Goal: Contribute content: Add original content to the website for others to see

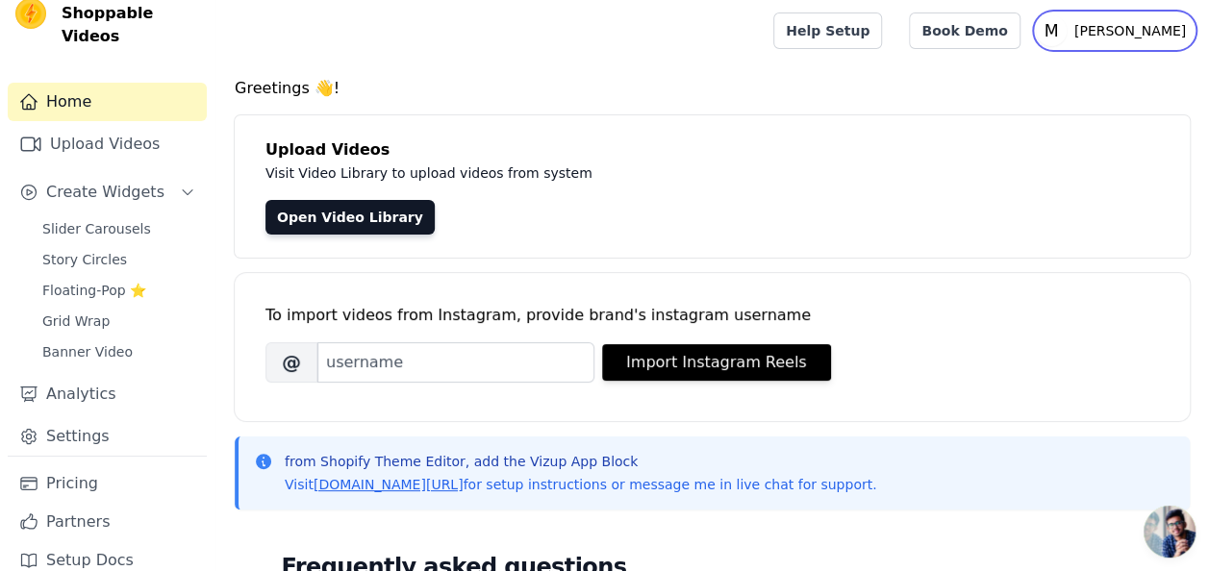
click at [1058, 23] on text "M" at bounding box center [1051, 30] width 14 height 19
click at [1058, 28] on text "M" at bounding box center [1051, 30] width 14 height 19
click at [1067, 38] on icon "M" at bounding box center [1051, 30] width 31 height 31
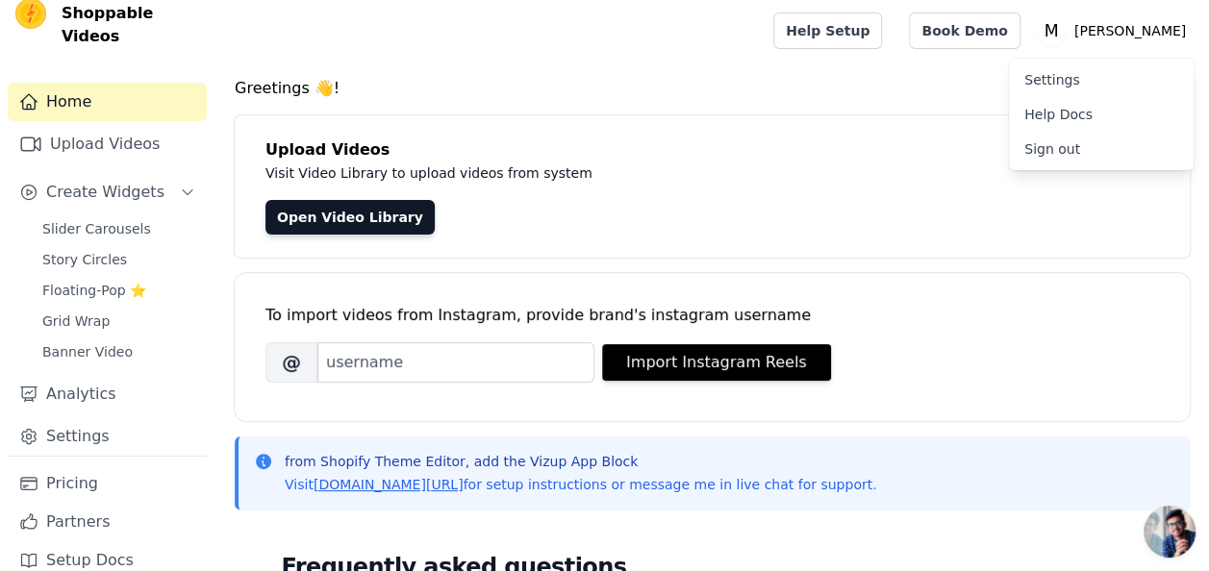
click at [1048, 83] on link "Settings" at bounding box center [1101, 80] width 185 height 35
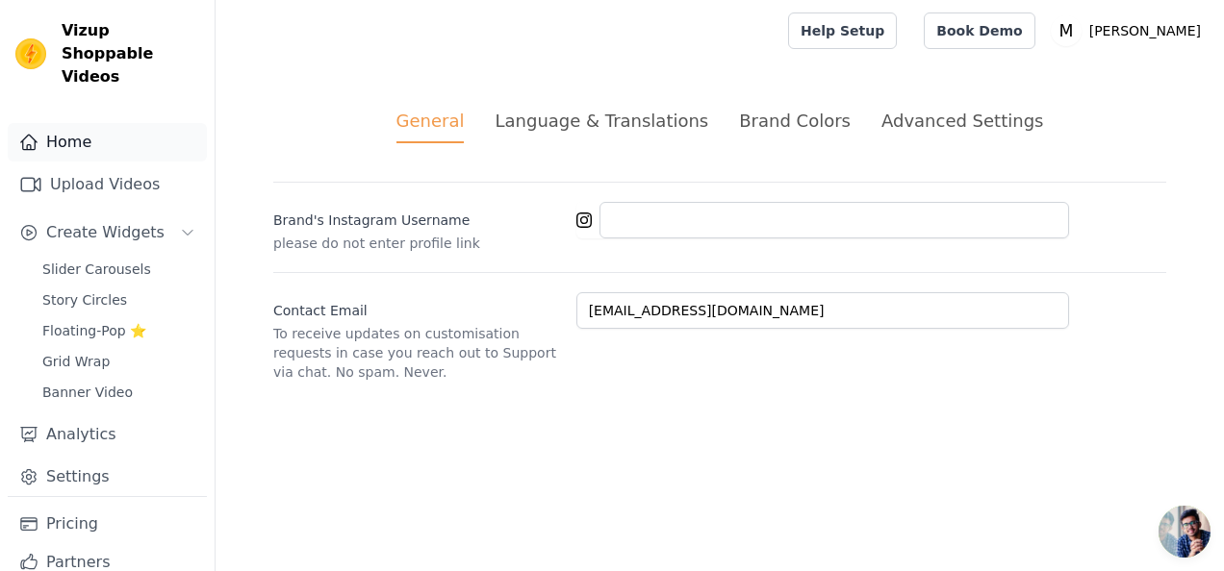
click at [130, 123] on link "Home" at bounding box center [107, 142] width 199 height 38
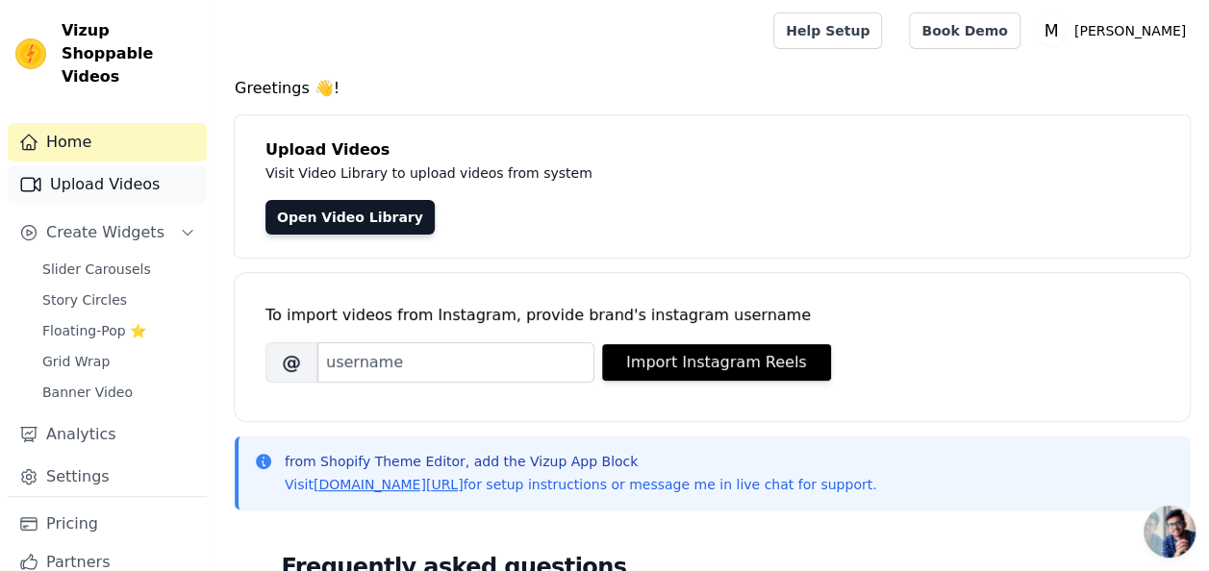
click at [134, 165] on link "Upload Videos" at bounding box center [107, 184] width 199 height 38
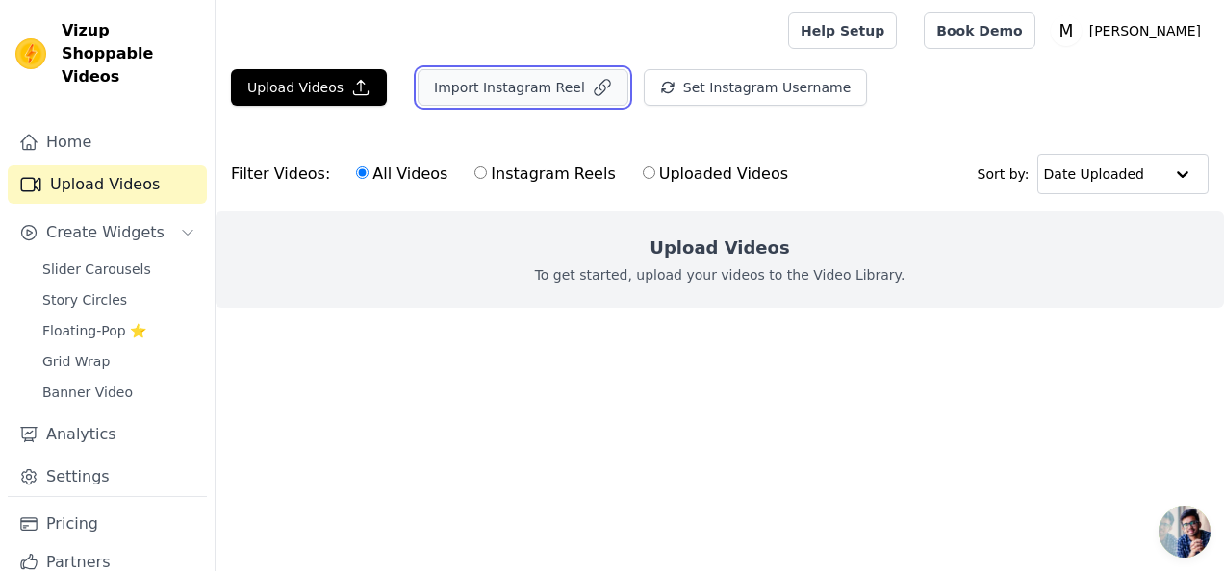
click at [499, 93] on button "Import Instagram Reel" at bounding box center [522, 87] width 211 height 37
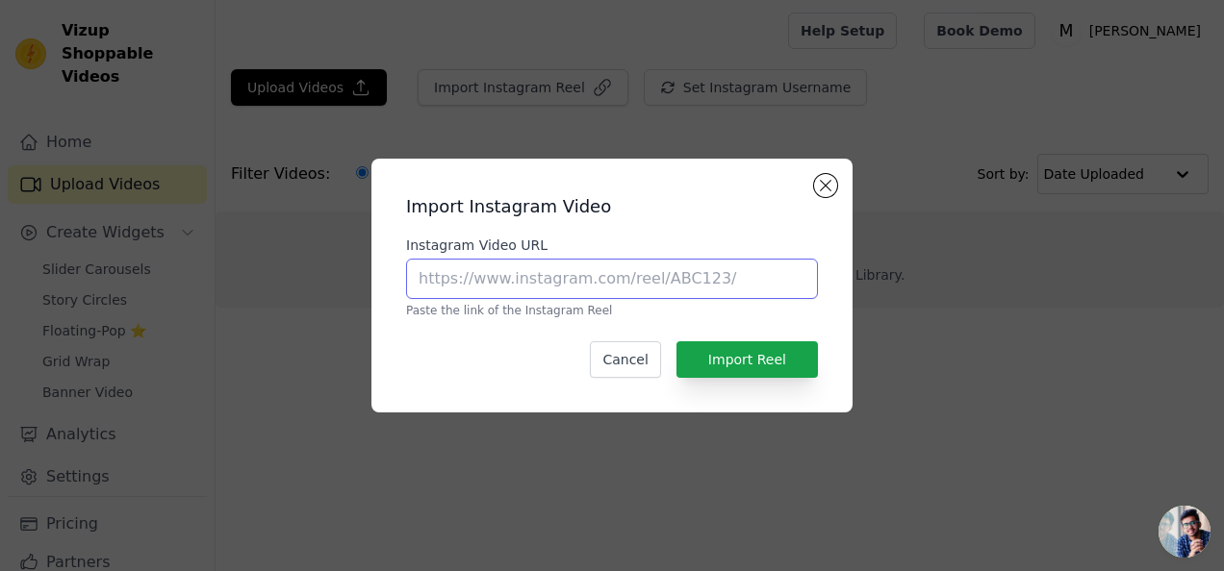
click at [541, 296] on input "Instagram Video URL" at bounding box center [612, 279] width 412 height 40
click at [804, 190] on div "Import Instagram Video Instagram Video URL Paste the link of the Instagram Reel…" at bounding box center [612, 285] width 450 height 223
click at [815, 190] on button "Close modal" at bounding box center [825, 185] width 23 height 23
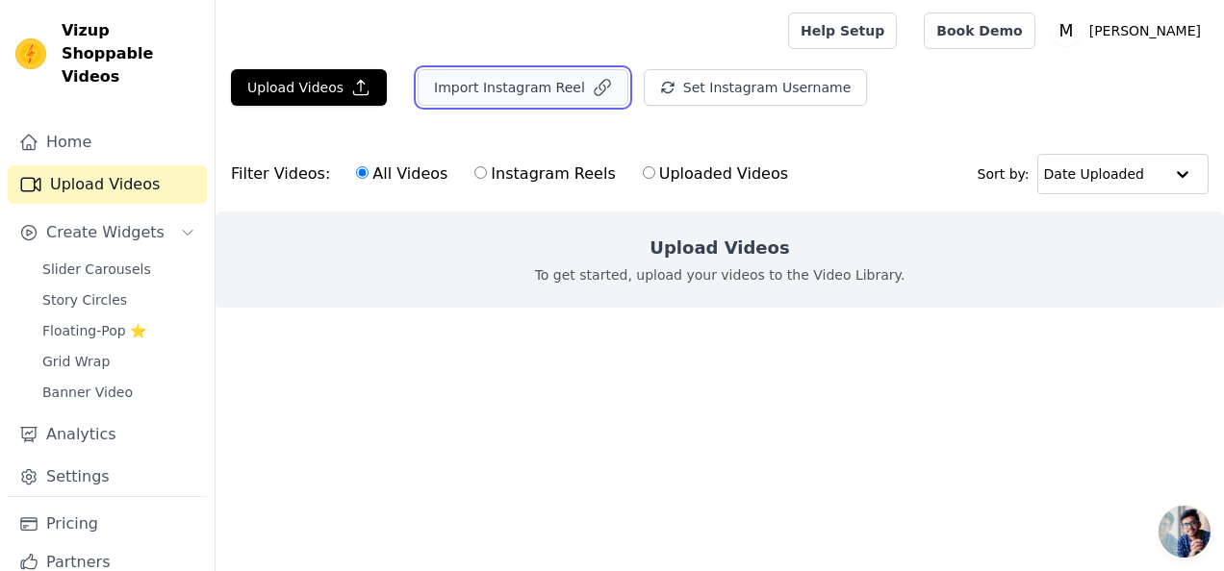
click at [537, 98] on button "Import Instagram Reel" at bounding box center [522, 87] width 211 height 37
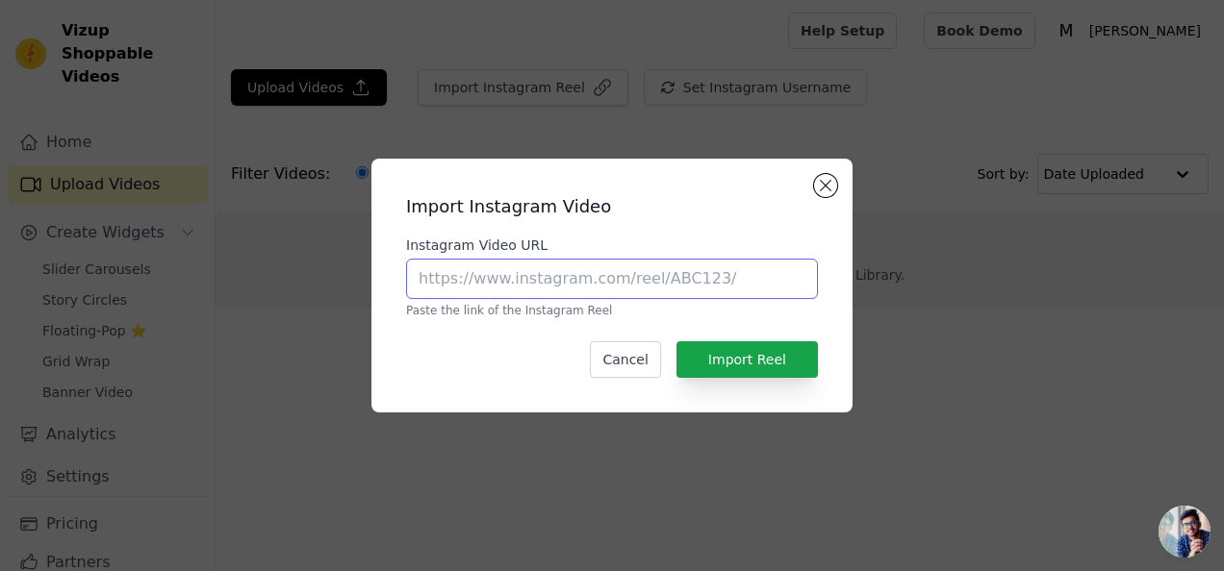
click at [541, 271] on input "Instagram Video URL" at bounding box center [612, 279] width 412 height 40
paste input "[URL][DOMAIN_NAME]"
type input "[URL][DOMAIN_NAME]"
click at [741, 341] on div "Import Instagram Video Instagram Video URL [URL][DOMAIN_NAME] Paste the link of…" at bounding box center [612, 285] width 450 height 223
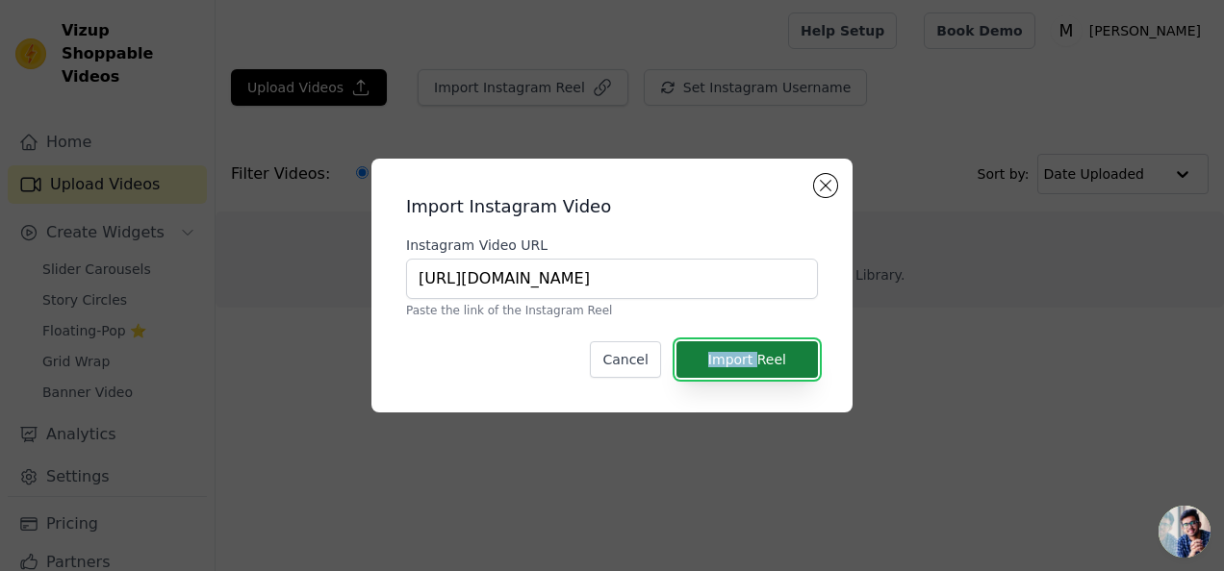
drag, startPoint x: 741, startPoint y: 341, endPoint x: 740, endPoint y: 368, distance: 27.9
click at [740, 368] on button "Import Reel" at bounding box center [746, 359] width 141 height 37
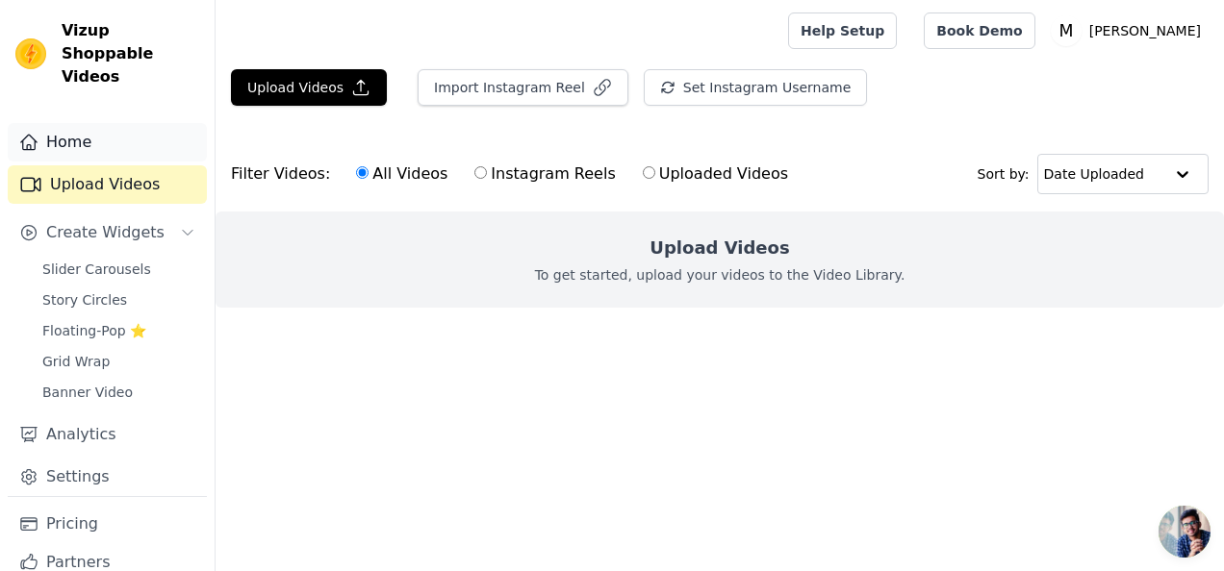
click at [80, 129] on link "Home" at bounding box center [107, 142] width 199 height 38
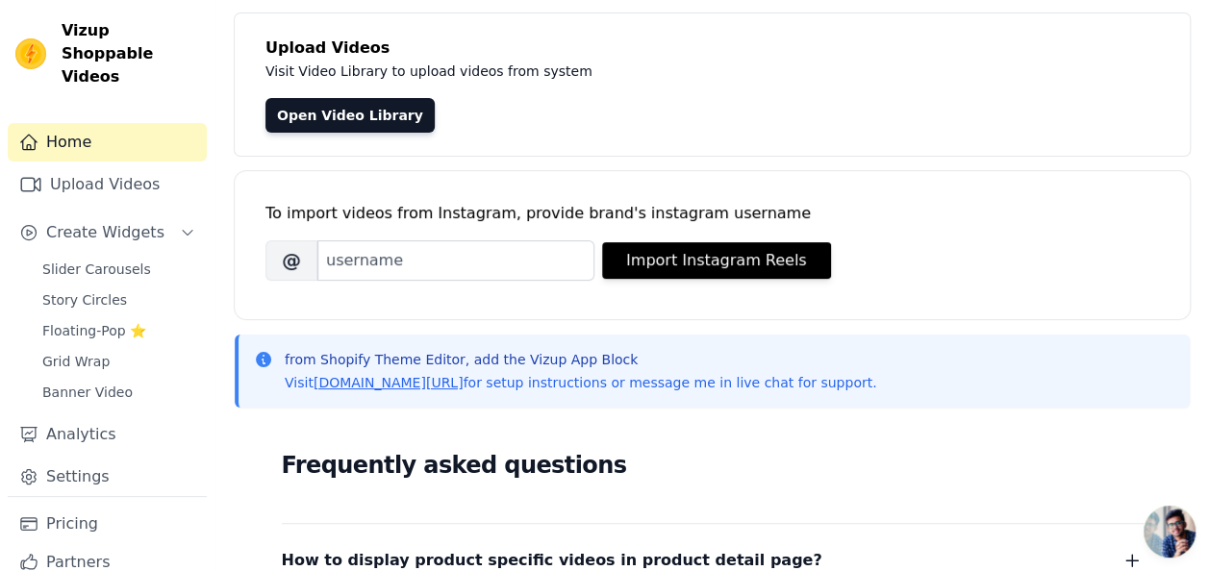
scroll to position [96, 0]
